Goal: Find specific page/section: Find specific page/section

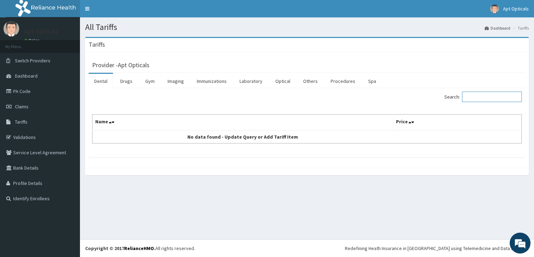
click at [487, 95] on input "Search:" at bounding box center [492, 96] width 60 height 10
type input "ANERRIO"
click at [281, 84] on link "Optical" at bounding box center [283, 81] width 26 height 15
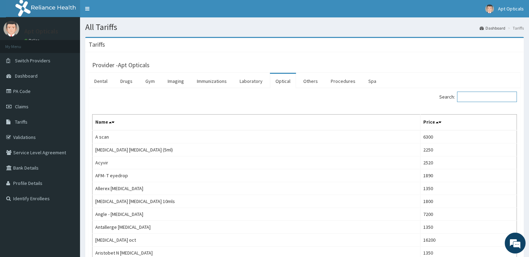
click at [482, 95] on input "Search:" at bounding box center [487, 96] width 60 height 10
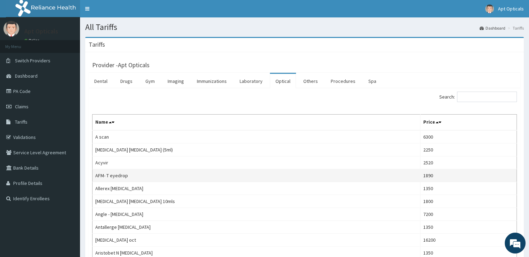
click at [387, 172] on td "AFM- T eyedrop" at bounding box center [257, 175] width 328 height 13
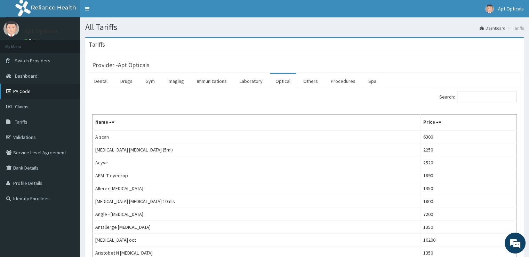
click at [18, 93] on link "PA Code" at bounding box center [40, 90] width 80 height 15
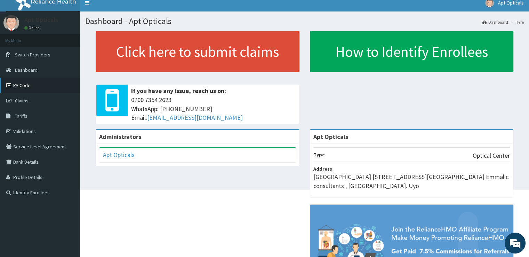
click at [21, 83] on link "PA Code" at bounding box center [40, 85] width 80 height 15
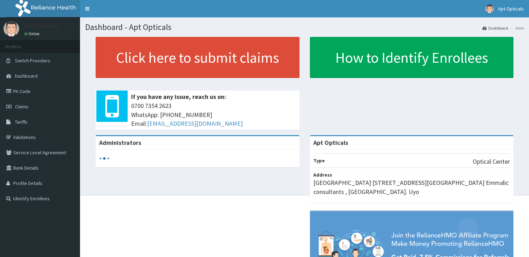
click at [27, 74] on span "Dashboard" at bounding box center [26, 76] width 23 height 6
drag, startPoint x: 0, startPoint y: 0, endPoint x: 27, endPoint y: 74, distance: 78.9
click at [27, 74] on span "Dashboard" at bounding box center [26, 76] width 23 height 6
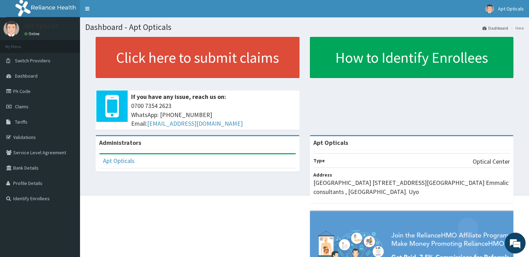
click at [25, 91] on link "PA Code" at bounding box center [40, 90] width 80 height 15
